Goal: Task Accomplishment & Management: Complete application form

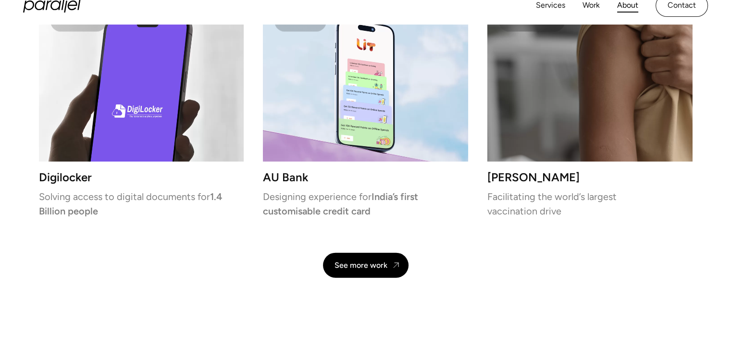
scroll to position [2339, 0]
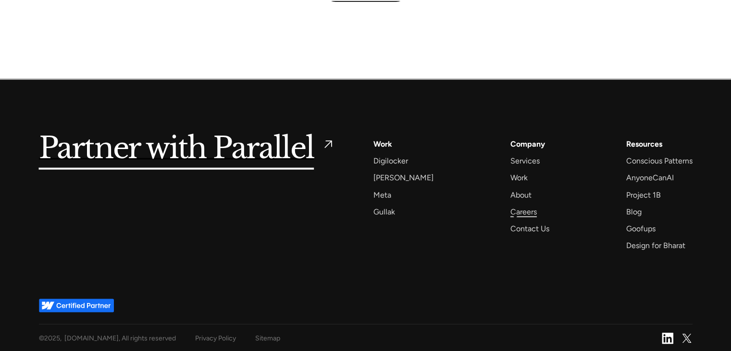
click at [515, 216] on div "Careers" at bounding box center [523, 211] width 26 height 13
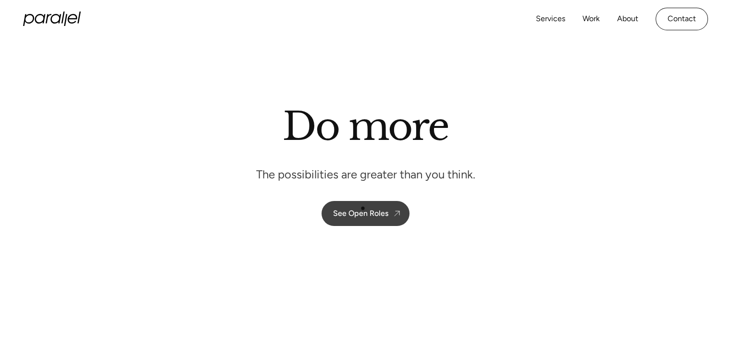
click at [363, 208] on div "See Open Roles" at bounding box center [360, 212] width 55 height 9
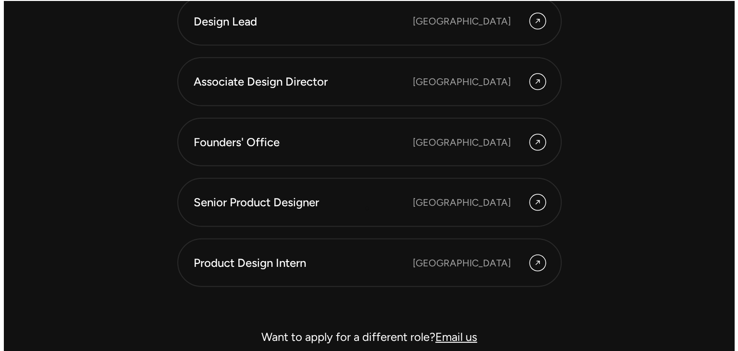
scroll to position [2752, 0]
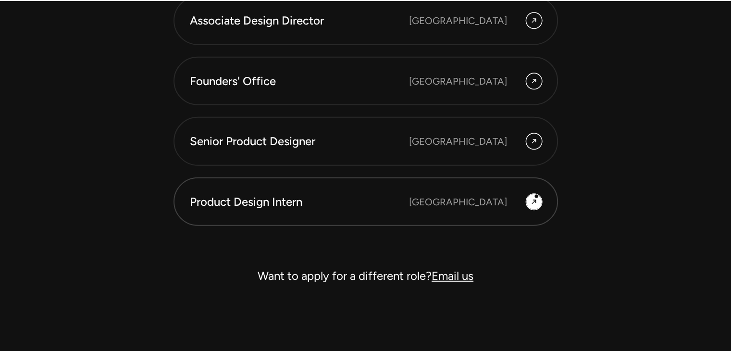
click at [536, 196] on icon at bounding box center [534, 202] width 8 height 12
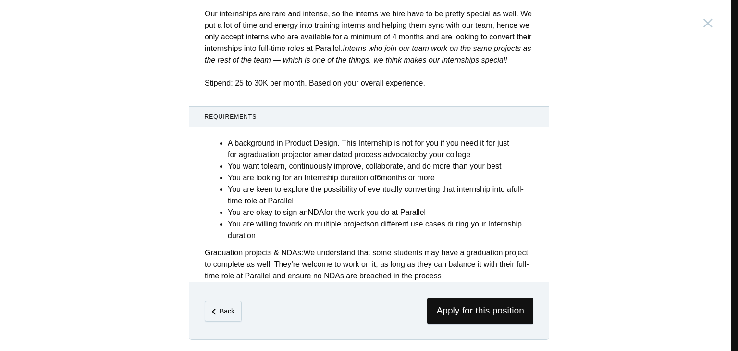
scroll to position [377, 0]
